Goal: Information Seeking & Learning: Learn about a topic

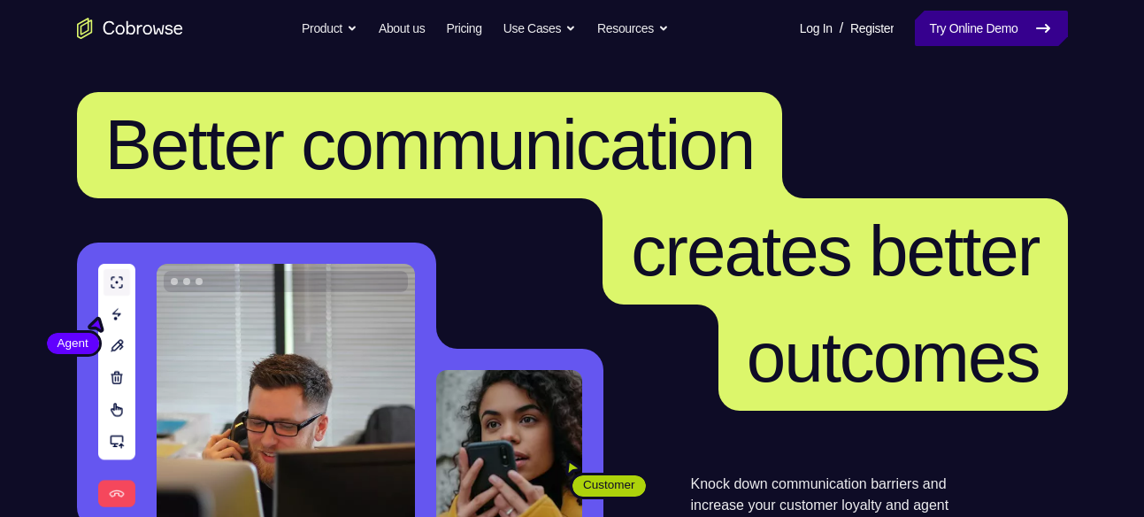
click at [1004, 23] on link "Try Online Demo" at bounding box center [991, 28] width 152 height 35
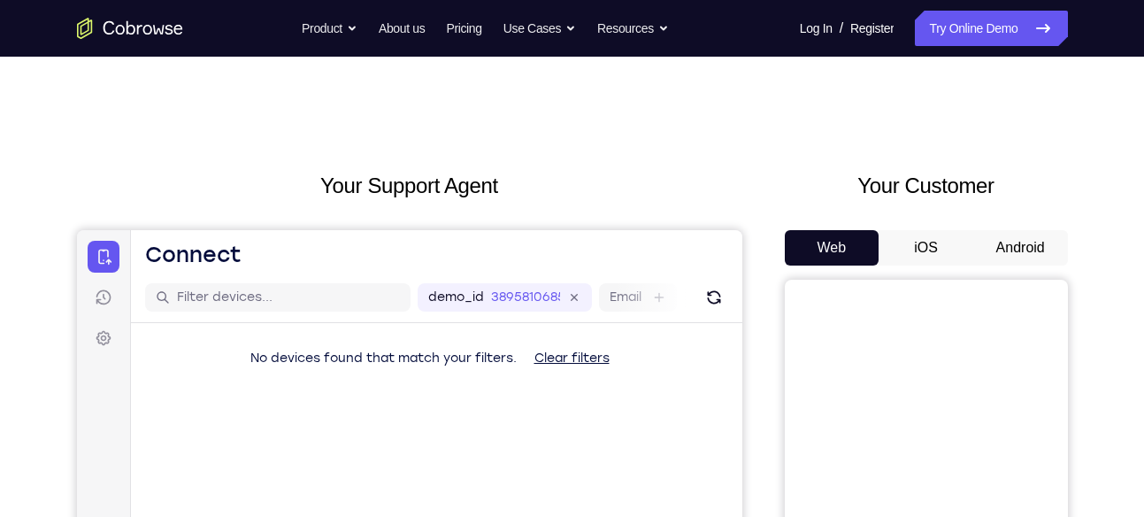
click at [989, 241] on button "Android" at bounding box center [1020, 247] width 95 height 35
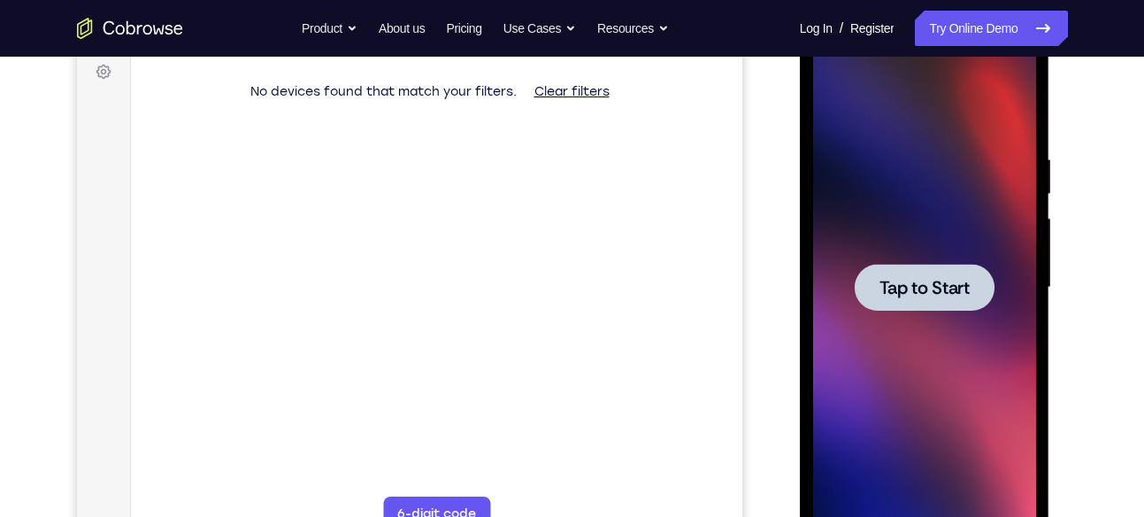
click at [910, 269] on div at bounding box center [925, 287] width 140 height 47
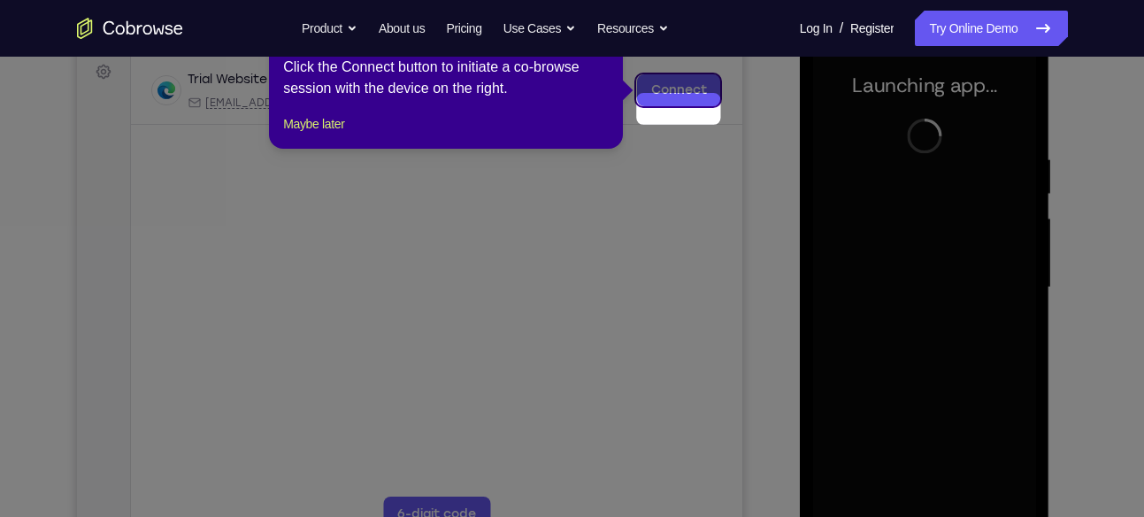
scroll to position [238, 0]
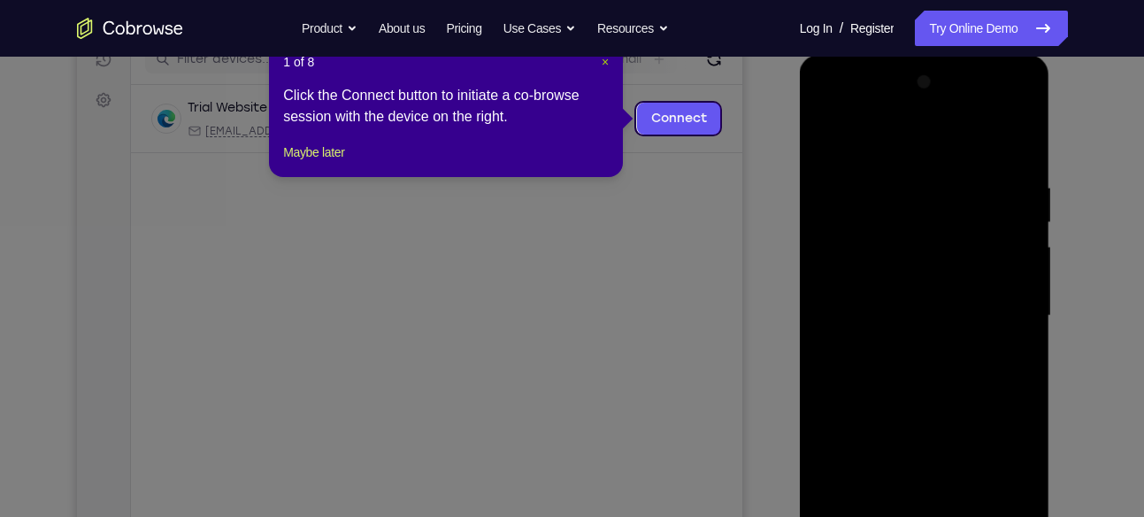
click at [602, 60] on span "×" at bounding box center [605, 62] width 7 height 14
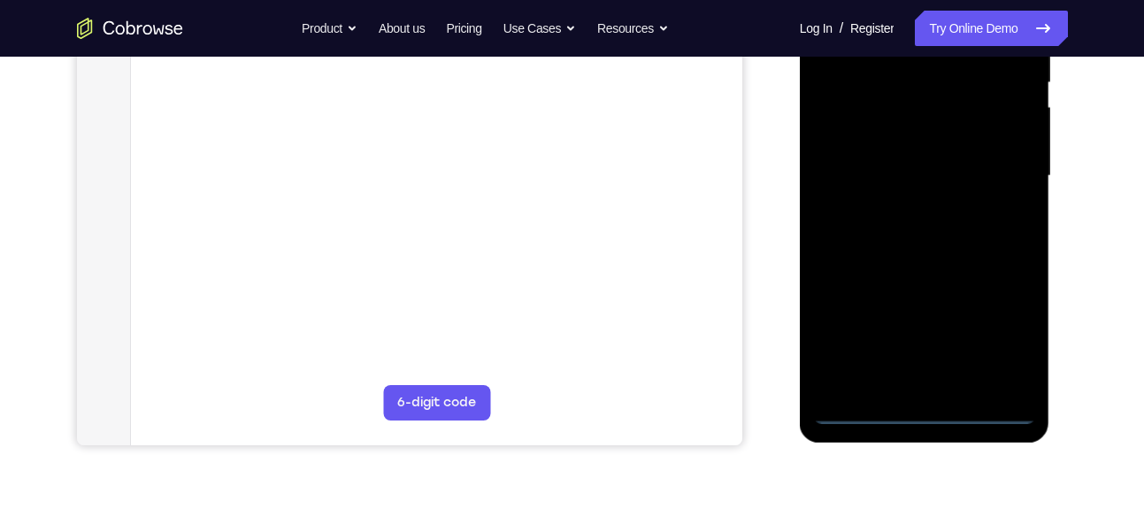
scroll to position [419, 0]
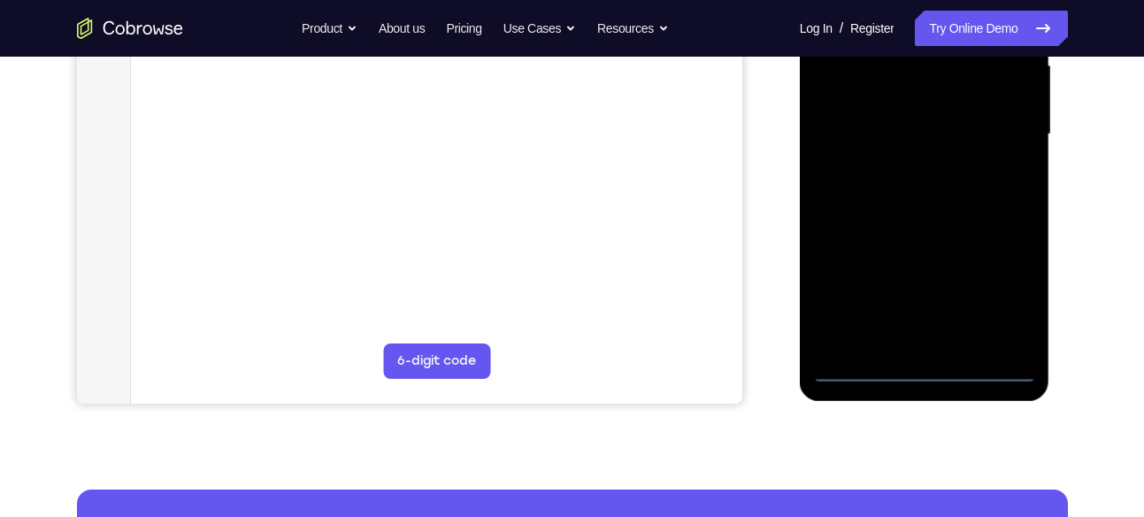
click at [914, 371] on div at bounding box center [924, 134] width 223 height 495
click at [1010, 288] on div at bounding box center [924, 134] width 223 height 495
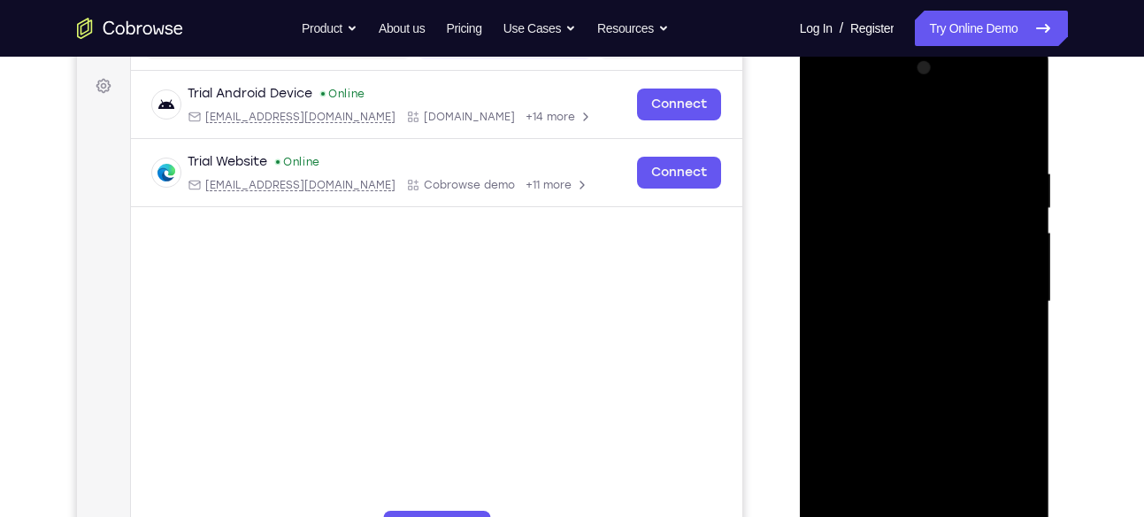
scroll to position [192, 0]
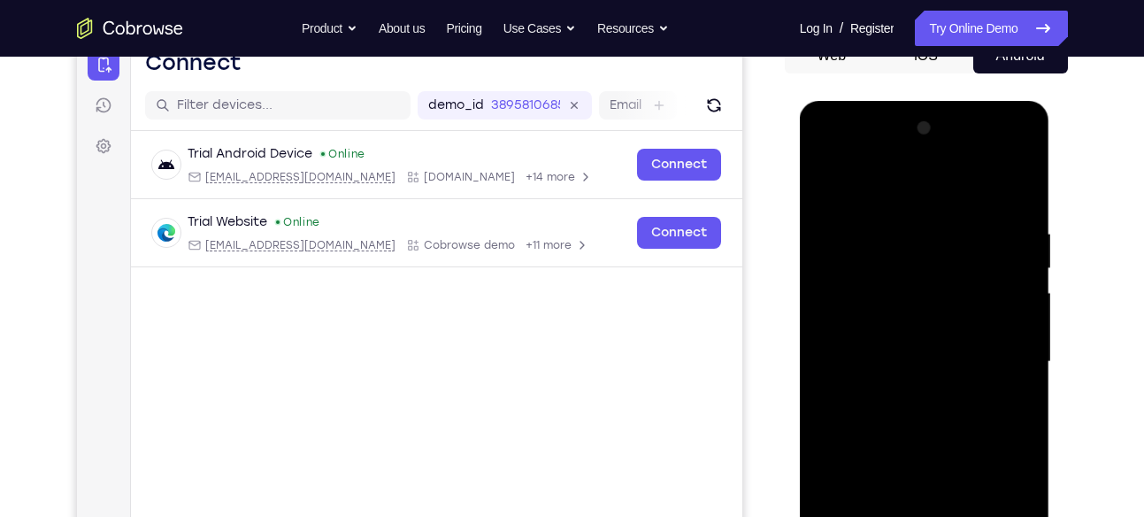
click at [889, 180] on div at bounding box center [924, 361] width 223 height 495
click at [883, 188] on div at bounding box center [924, 361] width 223 height 495
click at [996, 352] on div at bounding box center [924, 361] width 223 height 495
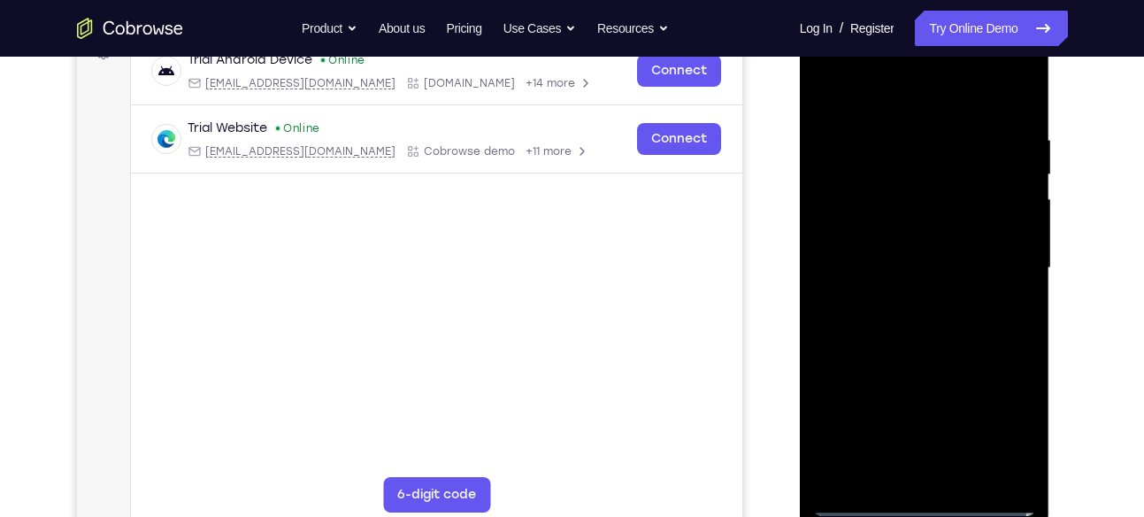
scroll to position [287, 0]
click at [900, 298] on div at bounding box center [924, 266] width 223 height 495
click at [891, 256] on div at bounding box center [924, 266] width 223 height 495
click at [887, 258] on div at bounding box center [924, 266] width 223 height 495
click at [877, 319] on div at bounding box center [924, 266] width 223 height 495
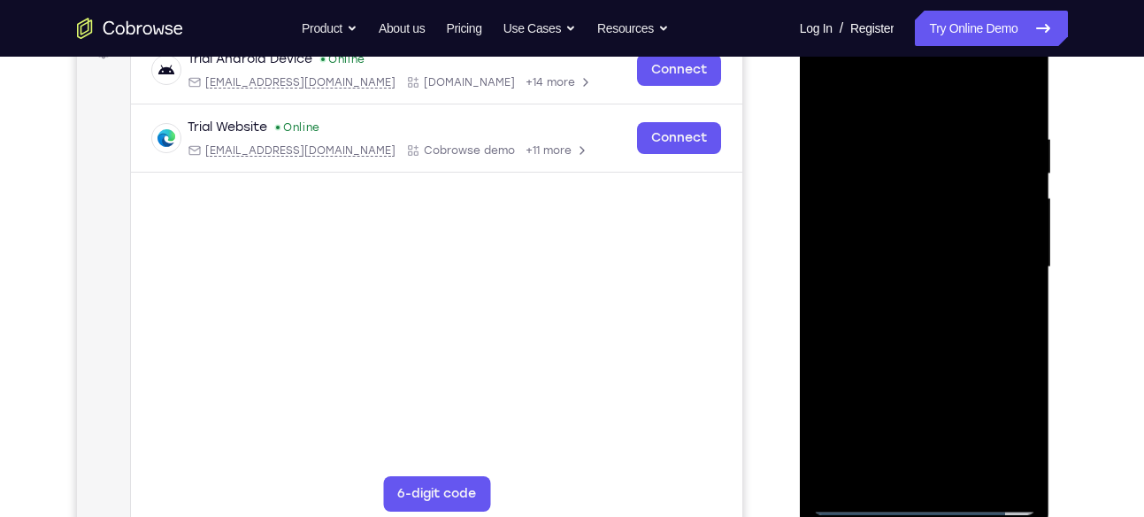
click at [901, 318] on div at bounding box center [924, 266] width 223 height 495
click at [901, 325] on div at bounding box center [924, 266] width 223 height 495
click at [891, 226] on div at bounding box center [924, 266] width 223 height 495
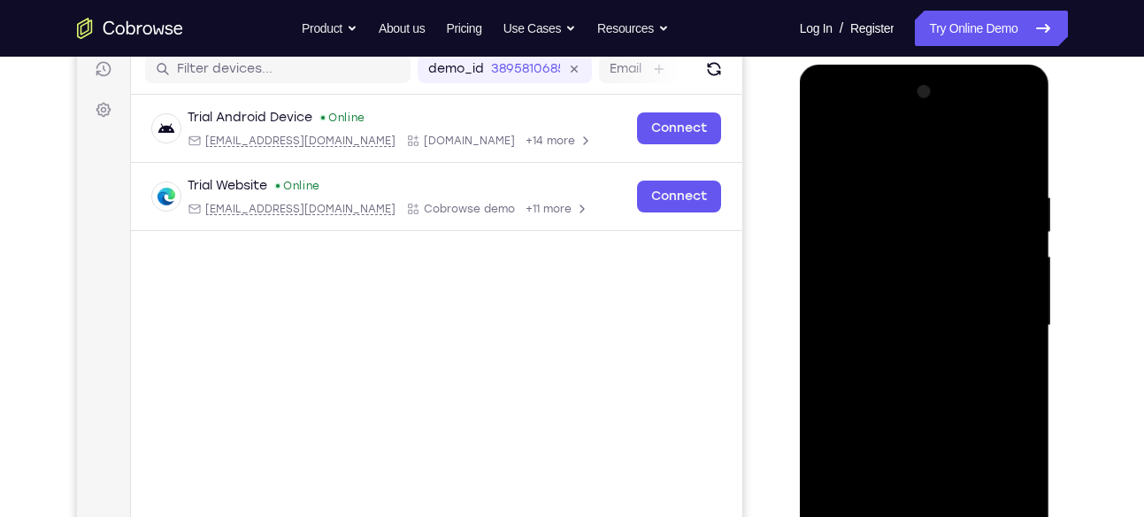
scroll to position [224, 0]
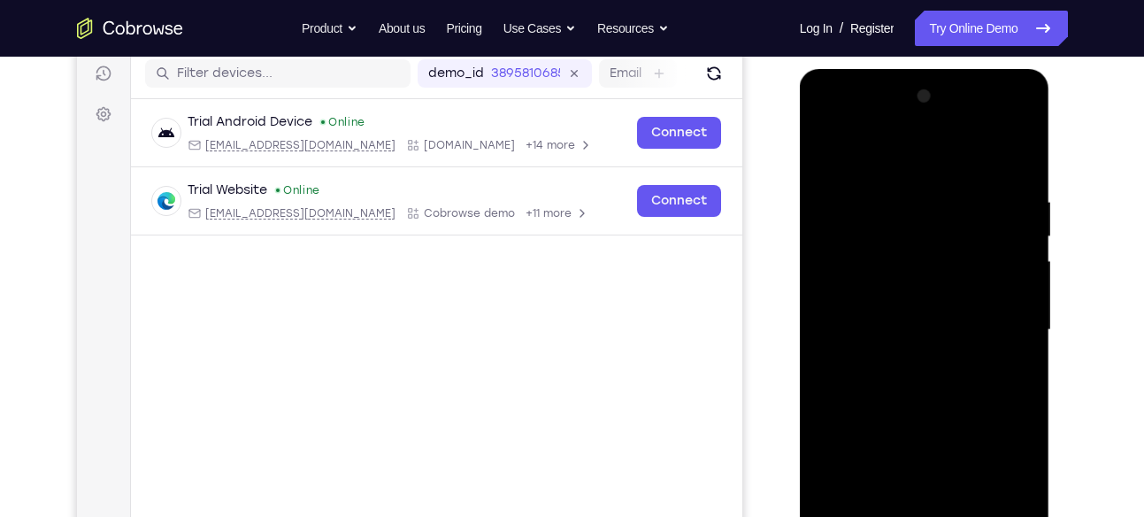
click at [859, 228] on div at bounding box center [924, 329] width 223 height 495
click at [925, 263] on div at bounding box center [924, 329] width 223 height 495
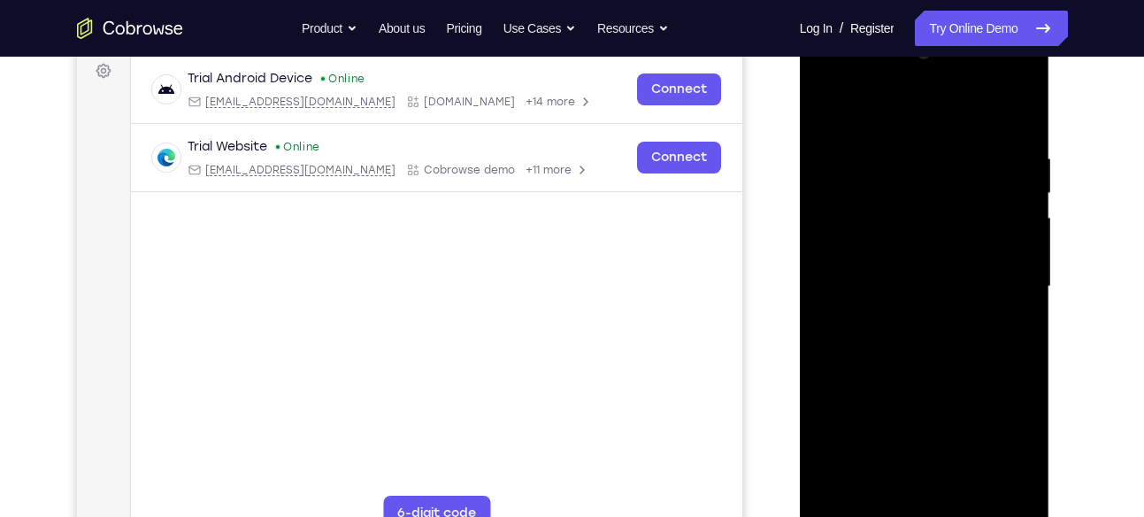
scroll to position [266, 0]
click at [928, 364] on div at bounding box center [924, 287] width 223 height 495
click at [966, 498] on div at bounding box center [924, 287] width 223 height 495
click at [923, 382] on div at bounding box center [924, 287] width 223 height 495
click at [916, 269] on div at bounding box center [924, 287] width 223 height 495
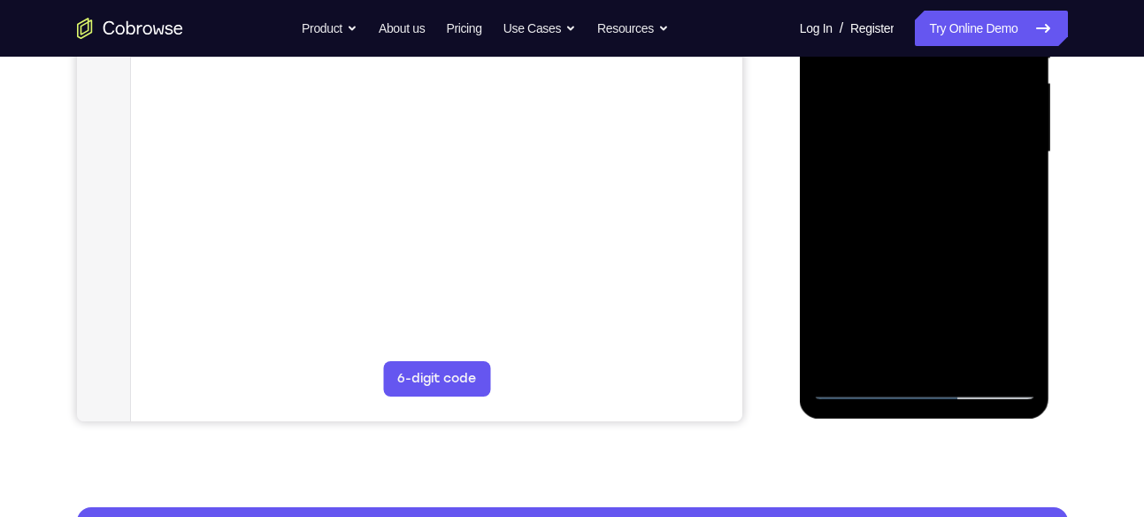
scroll to position [403, 0]
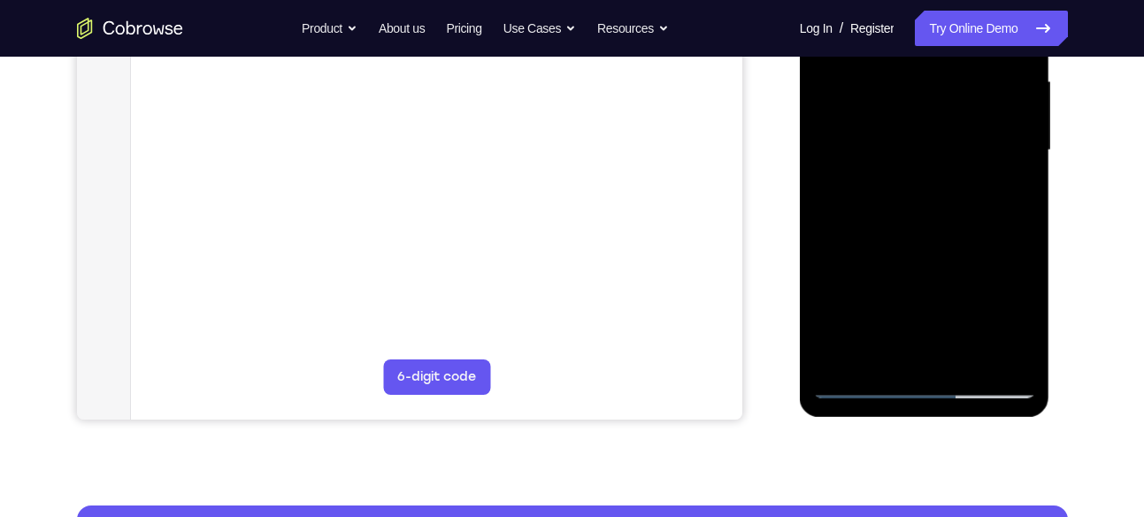
click at [847, 309] on div at bounding box center [924, 150] width 223 height 495
click at [850, 308] on div at bounding box center [924, 150] width 223 height 495
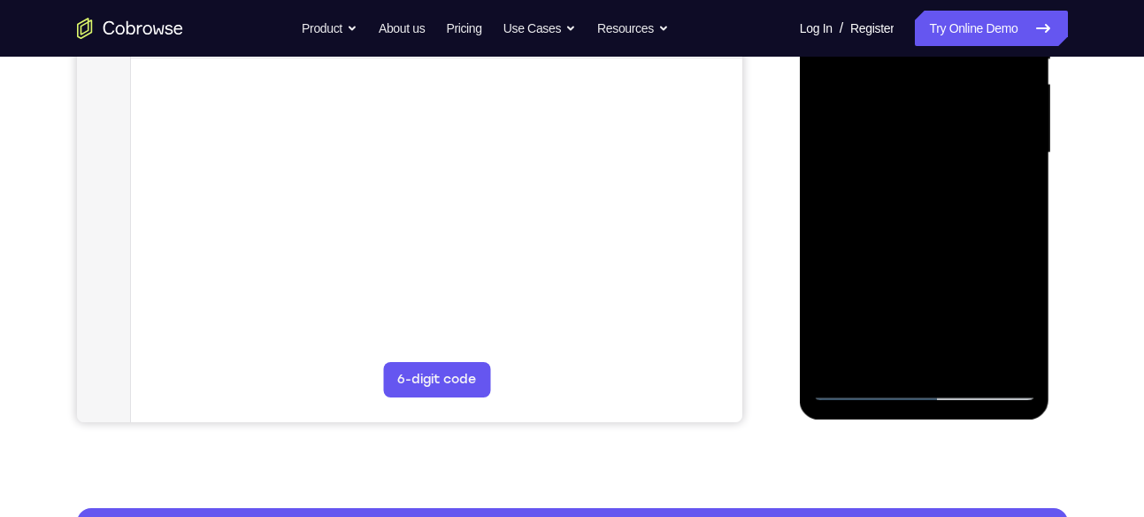
scroll to position [412, 0]
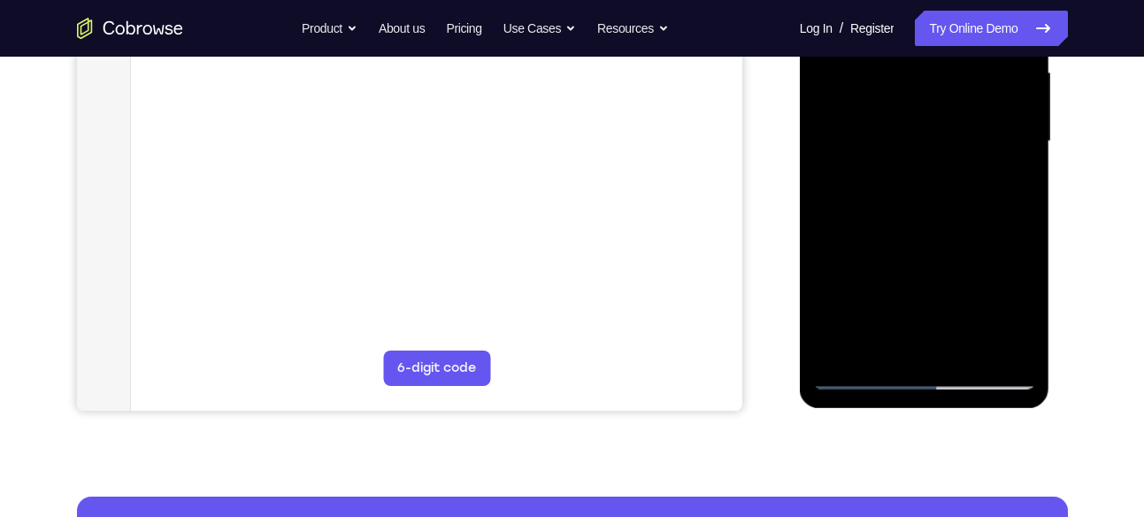
click at [875, 342] on div at bounding box center [924, 141] width 223 height 495
drag, startPoint x: 1012, startPoint y: 307, endPoint x: 151, endPoint y: 510, distance: 884.2
click at [800, 411] on html "Online web based iOS Simulators and Android Emulators. Run iPhone, iPad, Mobile…" at bounding box center [926, 146] width 252 height 531
click at [1011, 309] on div at bounding box center [924, 141] width 223 height 495
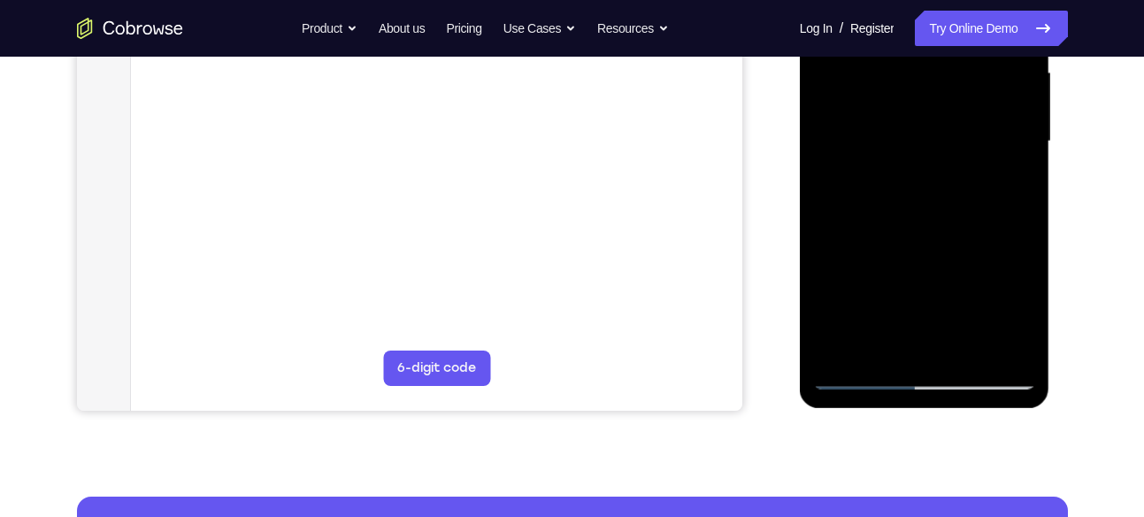
click at [837, 185] on div at bounding box center [924, 141] width 223 height 495
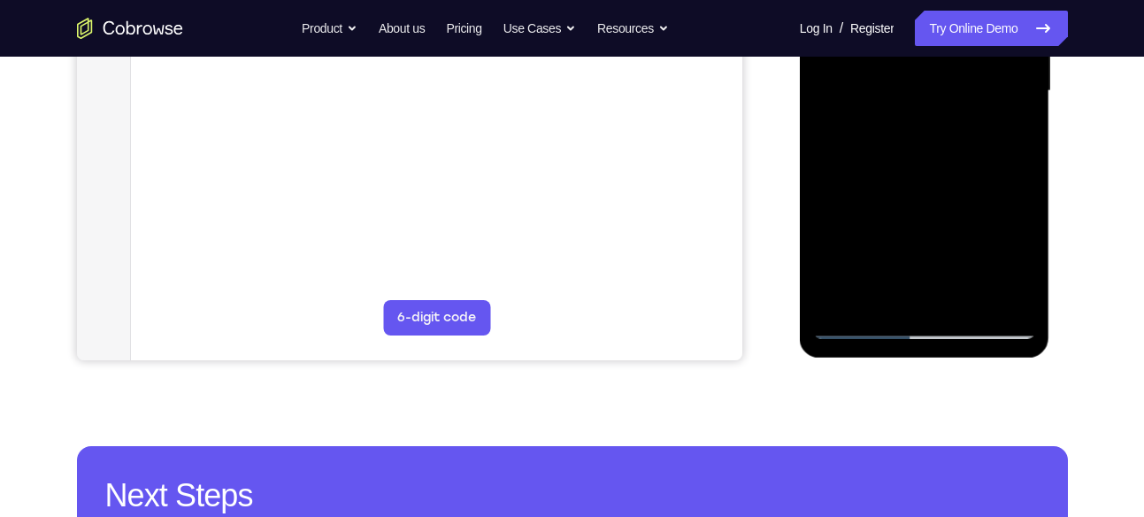
scroll to position [487, 0]
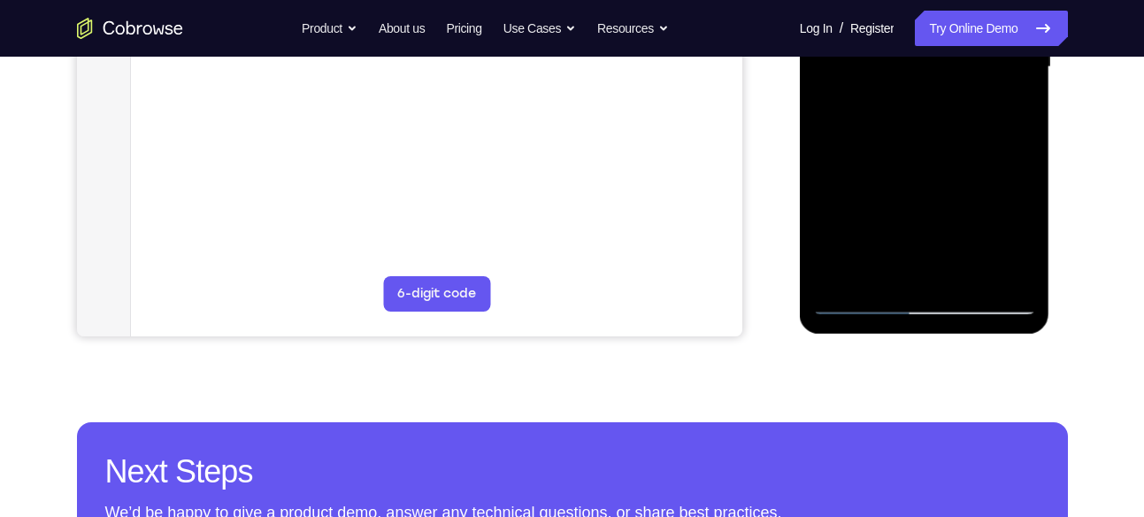
click at [1017, 241] on div at bounding box center [924, 67] width 223 height 495
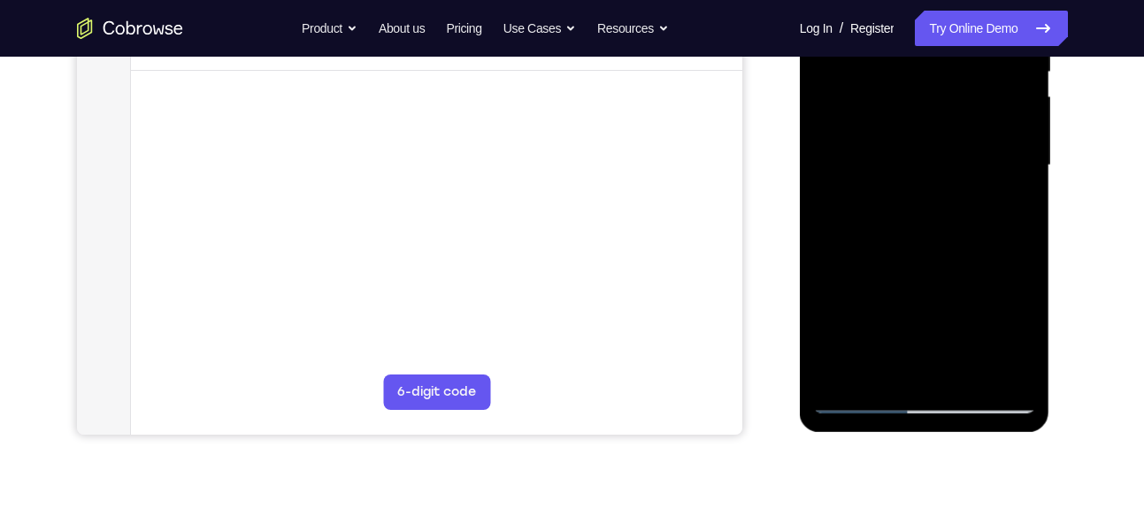
scroll to position [386, 0]
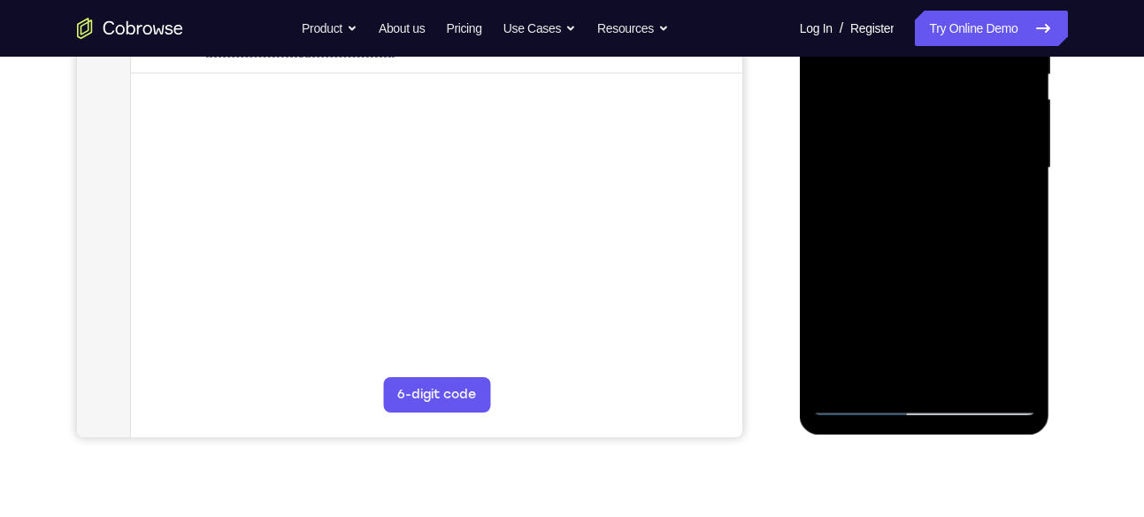
click at [1011, 213] on div at bounding box center [924, 167] width 223 height 495
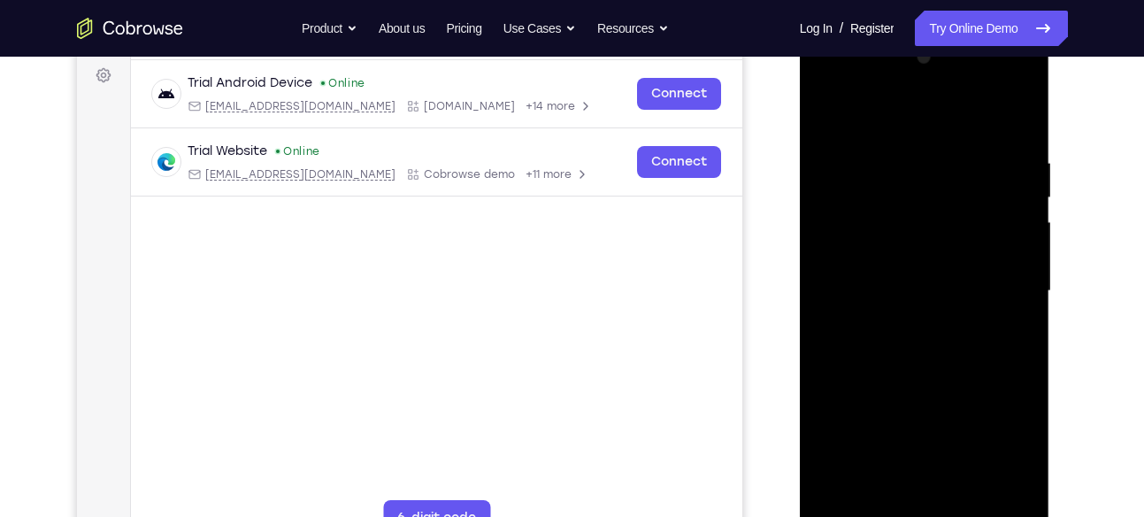
scroll to position [261, 0]
click at [831, 112] on div at bounding box center [924, 292] width 223 height 495
click at [826, 115] on div at bounding box center [924, 292] width 223 height 495
click at [910, 154] on div at bounding box center [924, 292] width 223 height 495
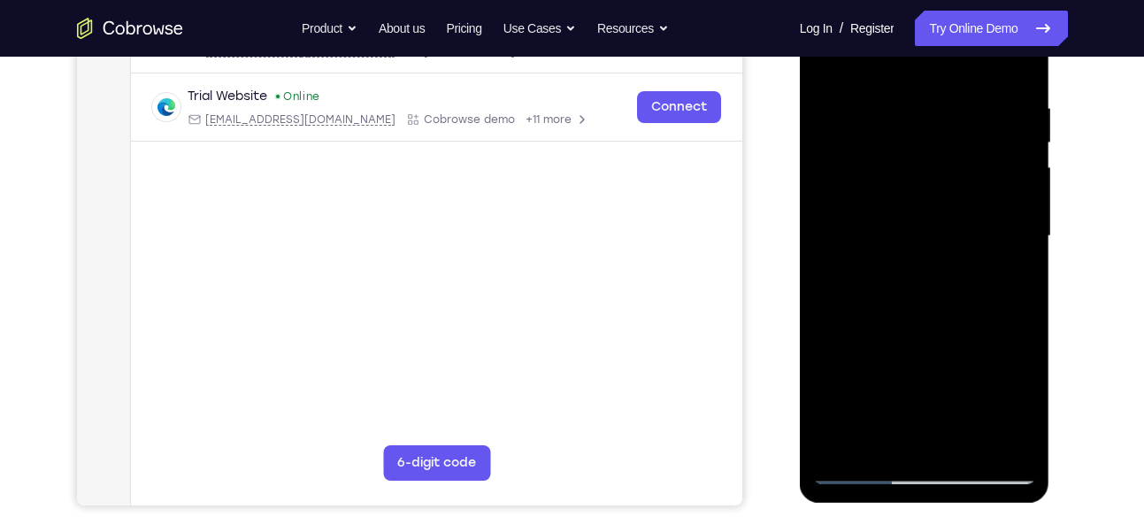
scroll to position [319, 0]
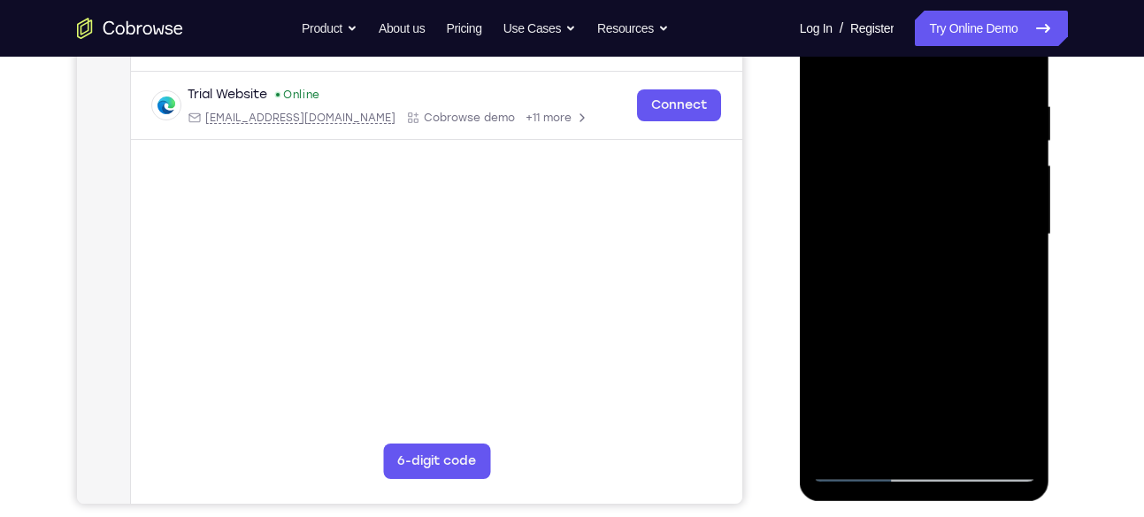
click at [897, 425] on div at bounding box center [924, 234] width 223 height 495
click at [907, 208] on div at bounding box center [924, 234] width 223 height 495
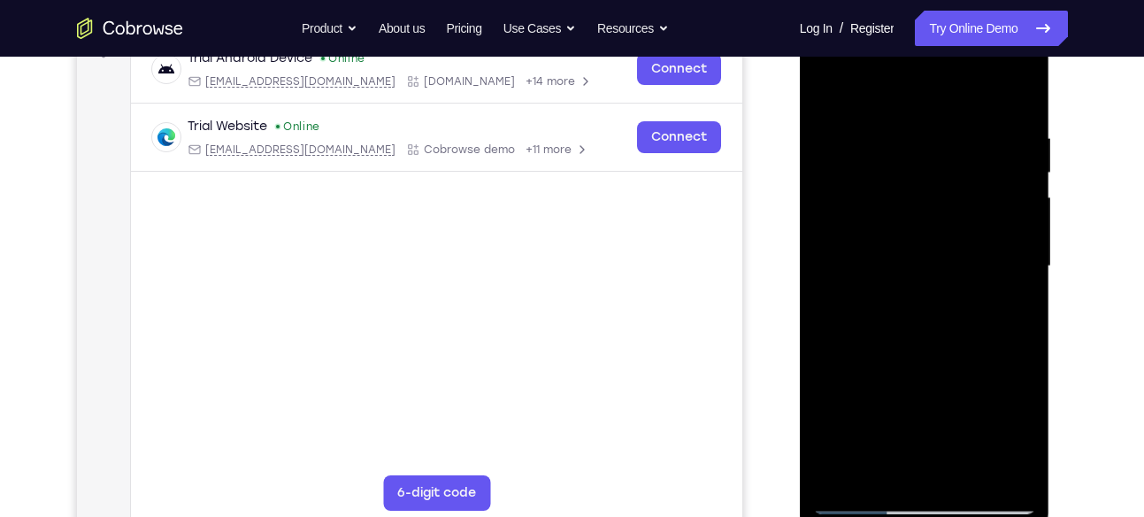
scroll to position [287, 0]
click at [1013, 103] on div at bounding box center [924, 266] width 223 height 495
click at [1008, 92] on div at bounding box center [924, 266] width 223 height 495
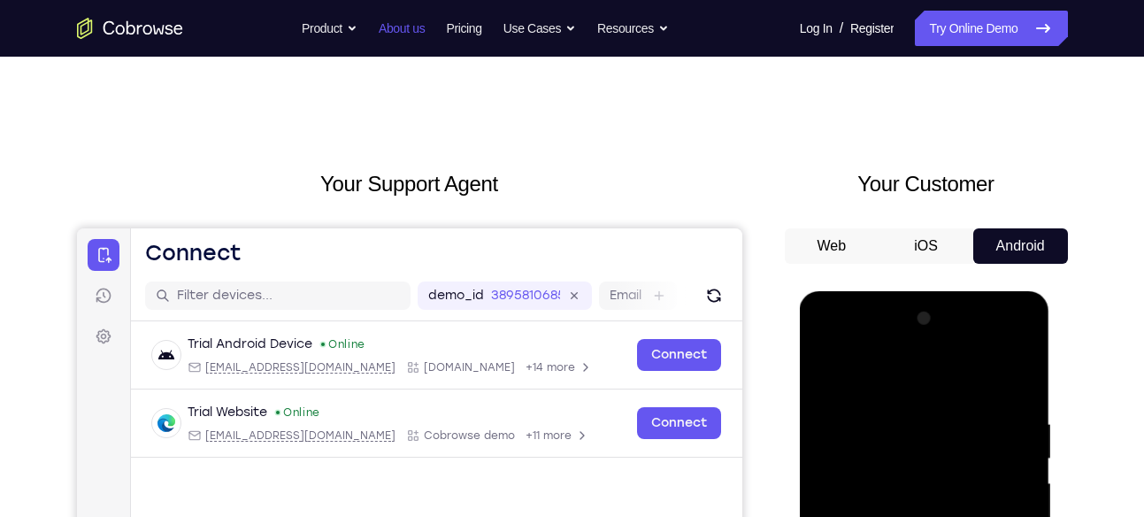
scroll to position [0, 0]
